Goal: Transaction & Acquisition: Purchase product/service

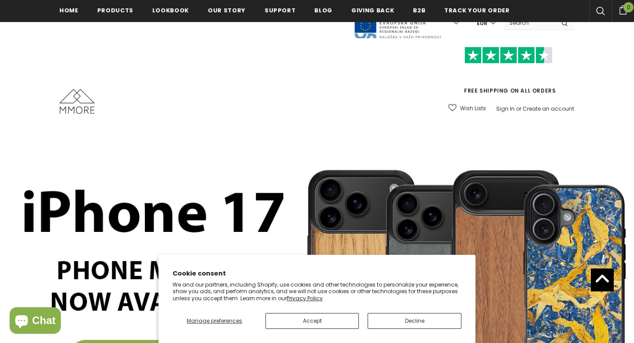
scroll to position [381, 0]
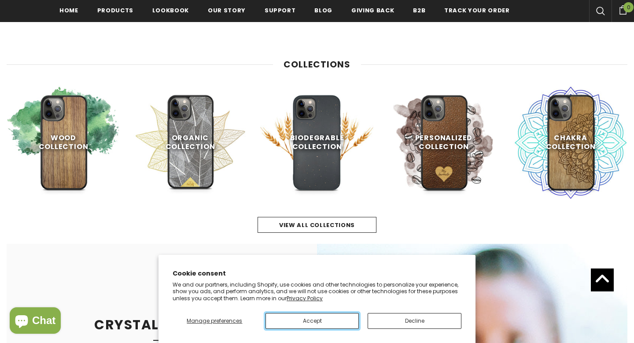
click at [336, 320] on button "Accept" at bounding box center [313, 321] width 94 height 16
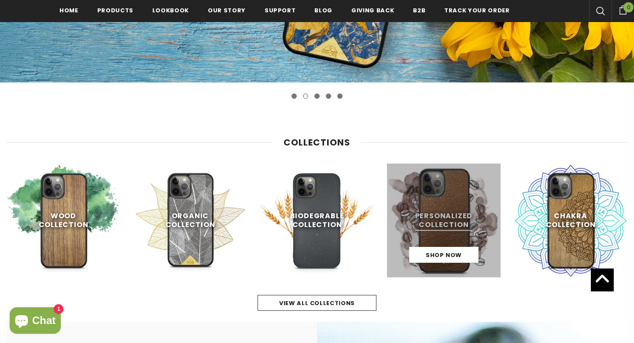
scroll to position [251, 0]
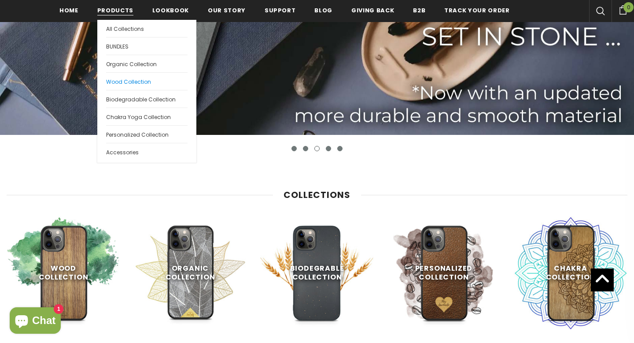
click at [134, 81] on span "Wood Collection" at bounding box center [128, 81] width 45 height 7
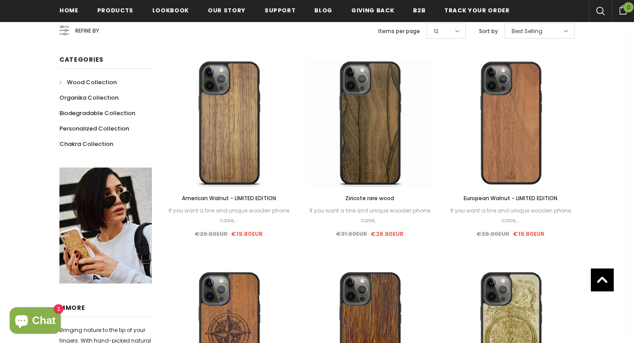
scroll to position [176, 0]
